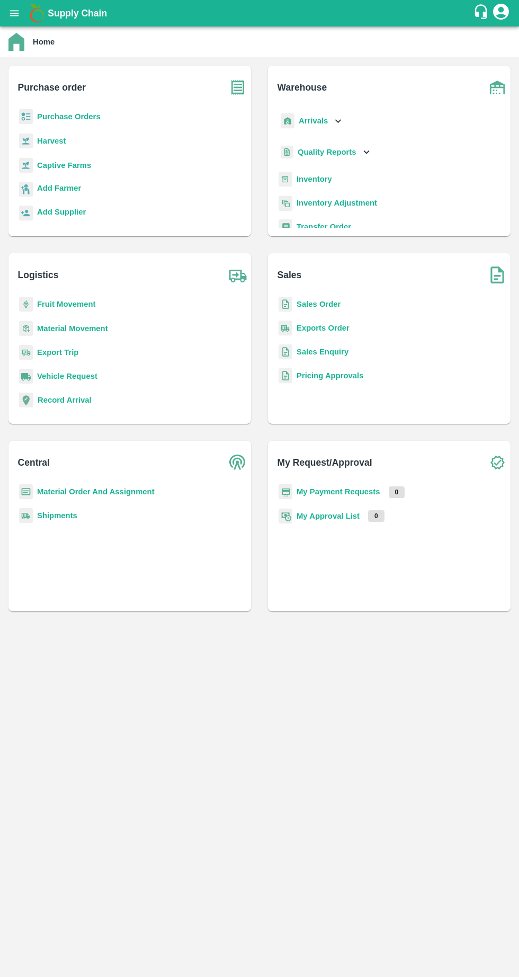
click at [370, 492] on b "My Payment Requests" at bounding box center [339, 491] width 84 height 8
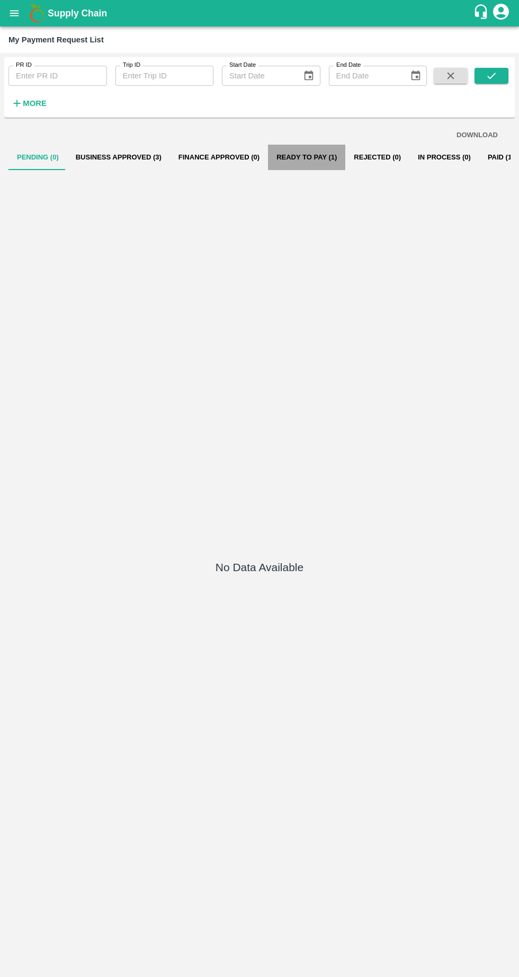
click at [296, 156] on button "Ready To Pay (1)" at bounding box center [306, 157] width 77 height 25
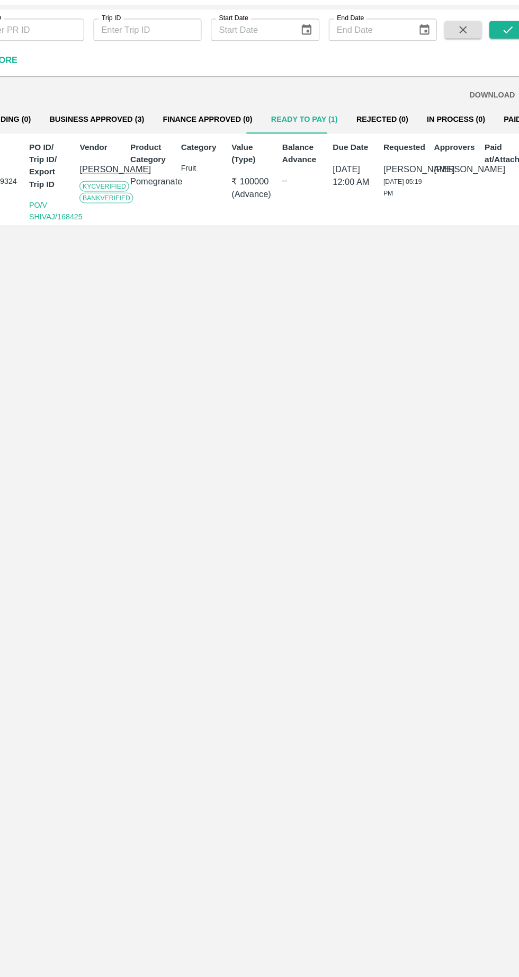
scroll to position [0, 7]
